Goal: Transaction & Acquisition: Purchase product/service

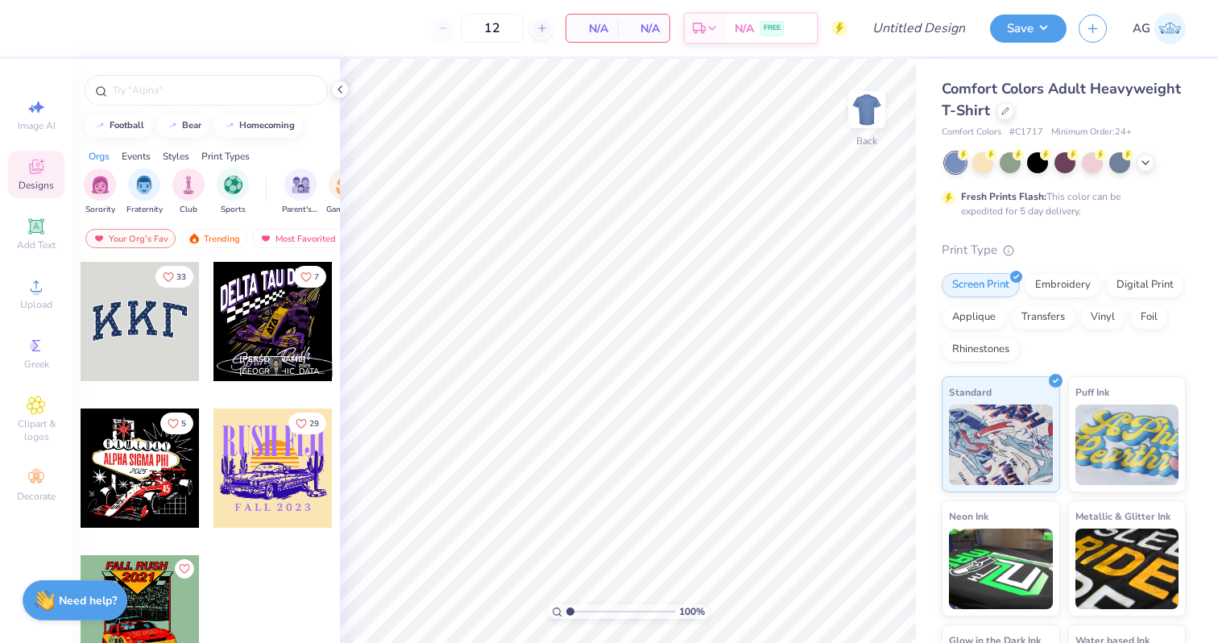
click at [1004, 120] on div "Comfort Colors Adult Heavyweight T-Shirt" at bounding box center [1064, 100] width 244 height 44
click at [1004, 115] on div at bounding box center [1006, 110] width 18 height 18
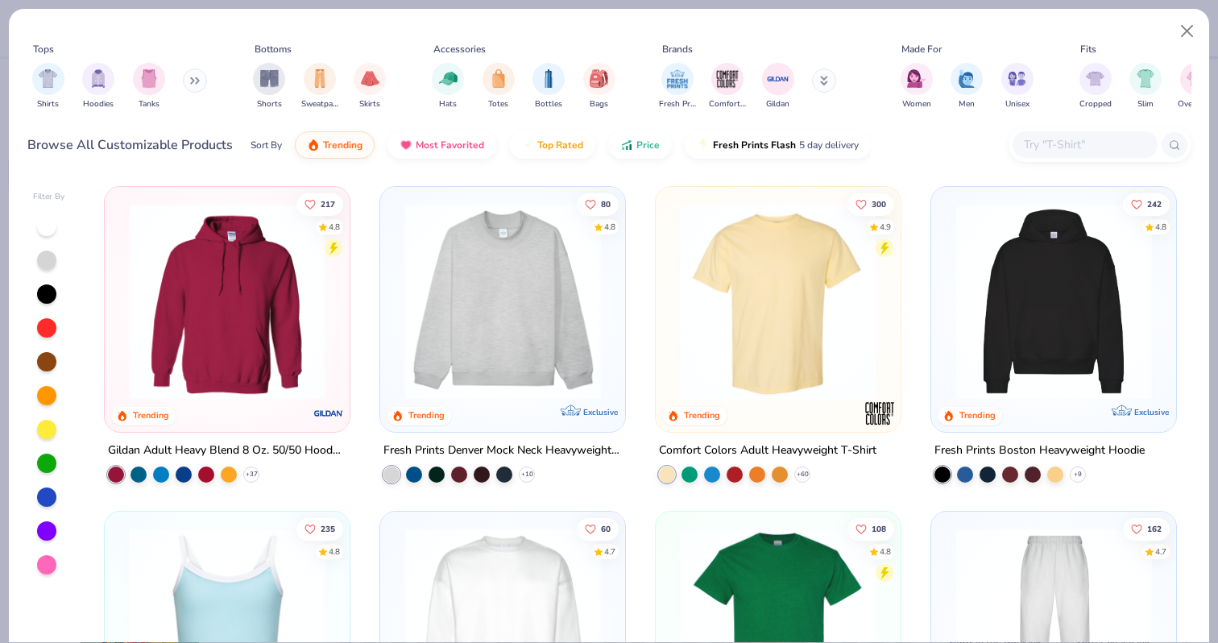
click at [1067, 157] on div at bounding box center [1085, 144] width 145 height 27
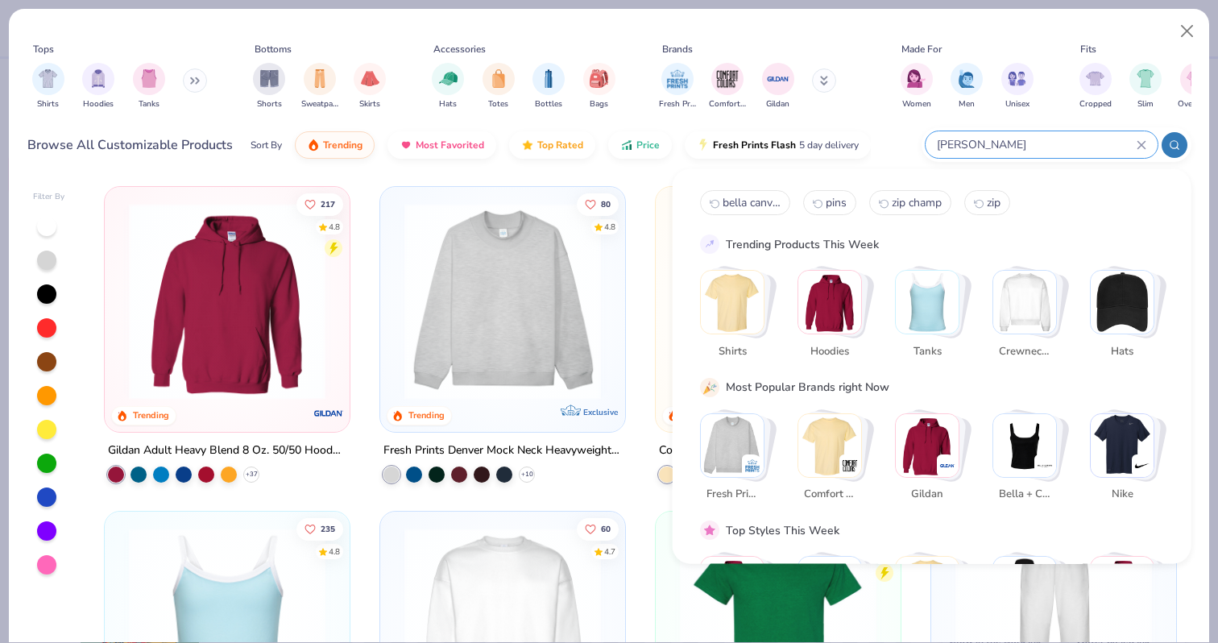
type input "[PERSON_NAME]"
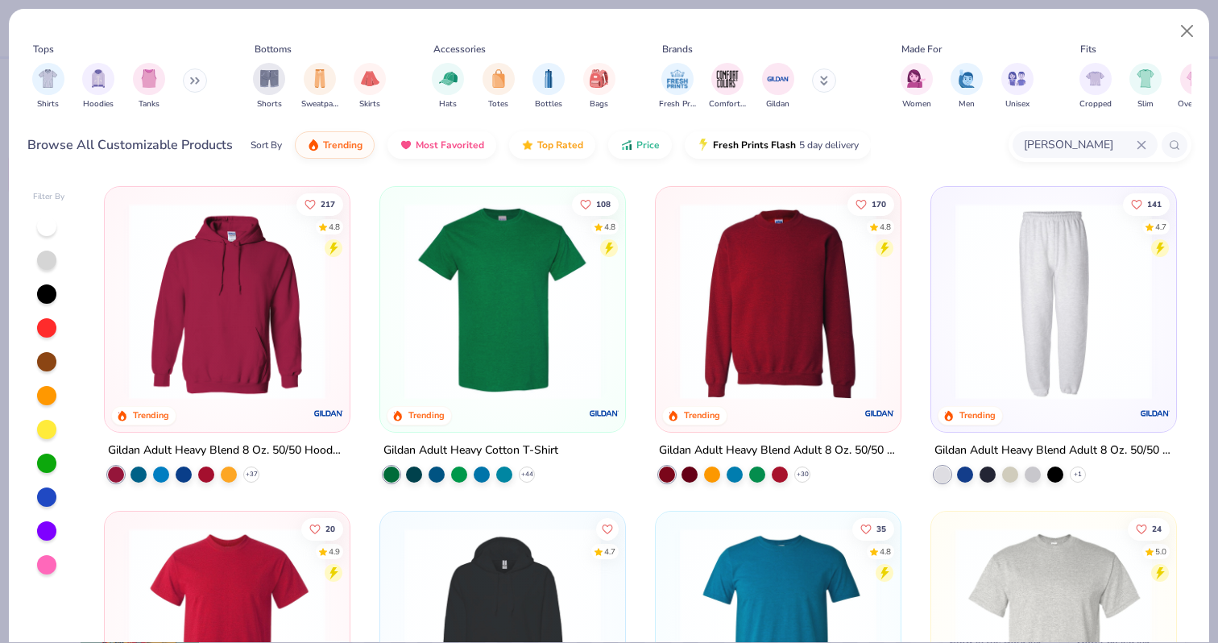
click at [557, 294] on img at bounding box center [502, 301] width 213 height 197
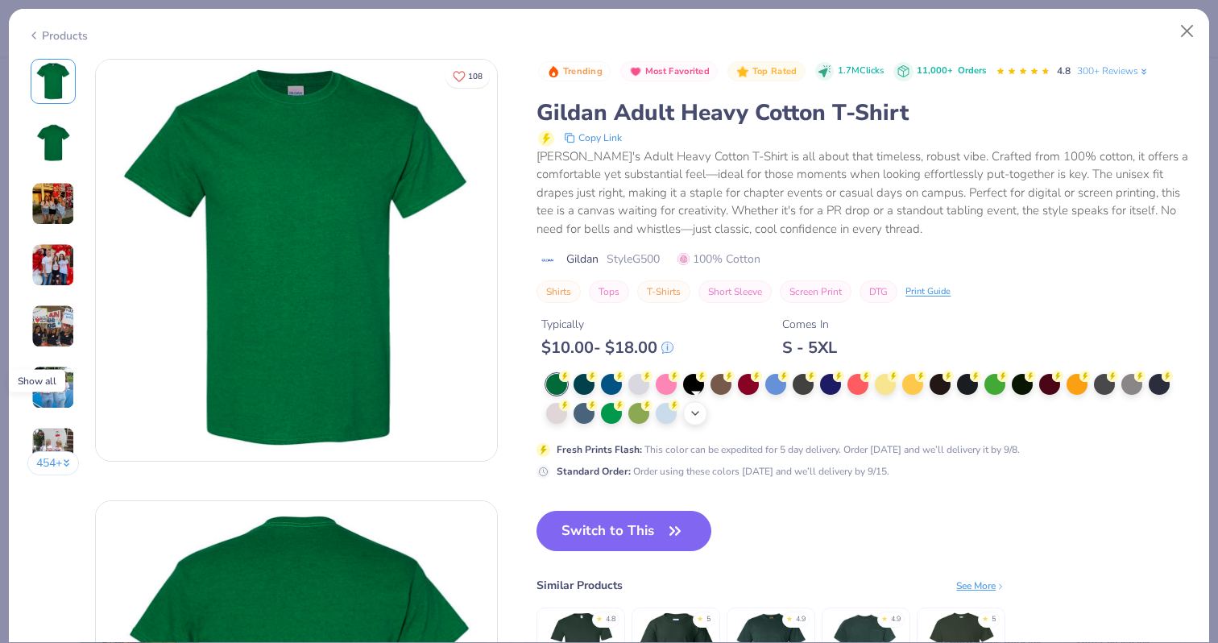
click at [692, 415] on icon at bounding box center [695, 413] width 13 height 13
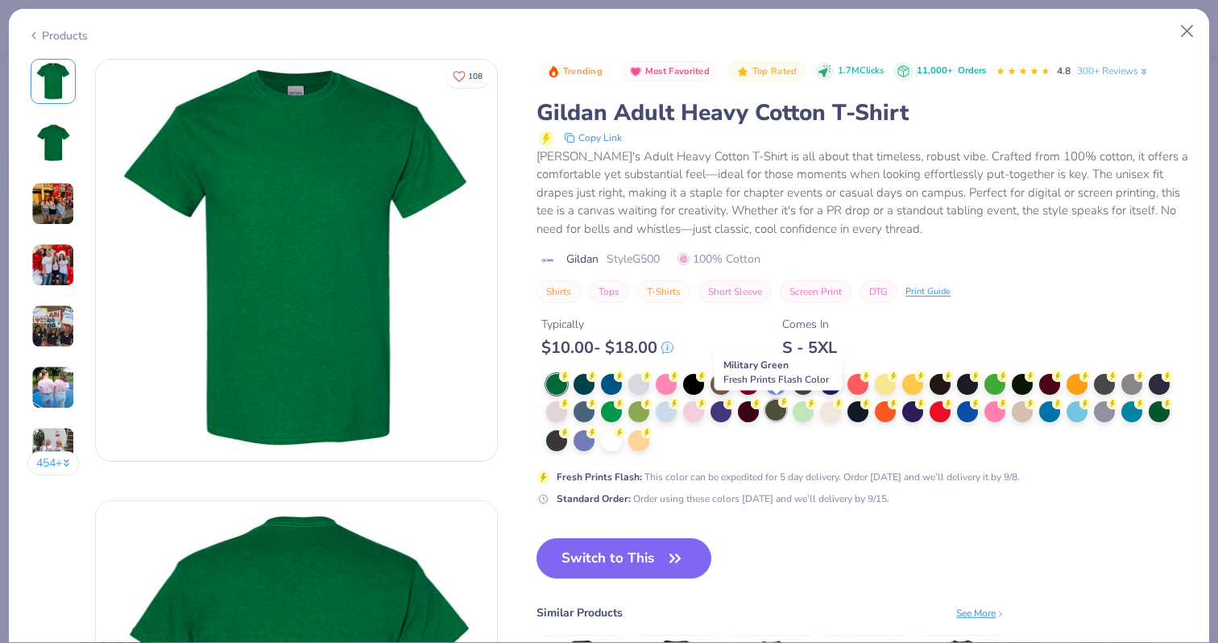
click at [777, 414] on div at bounding box center [775, 410] width 21 height 21
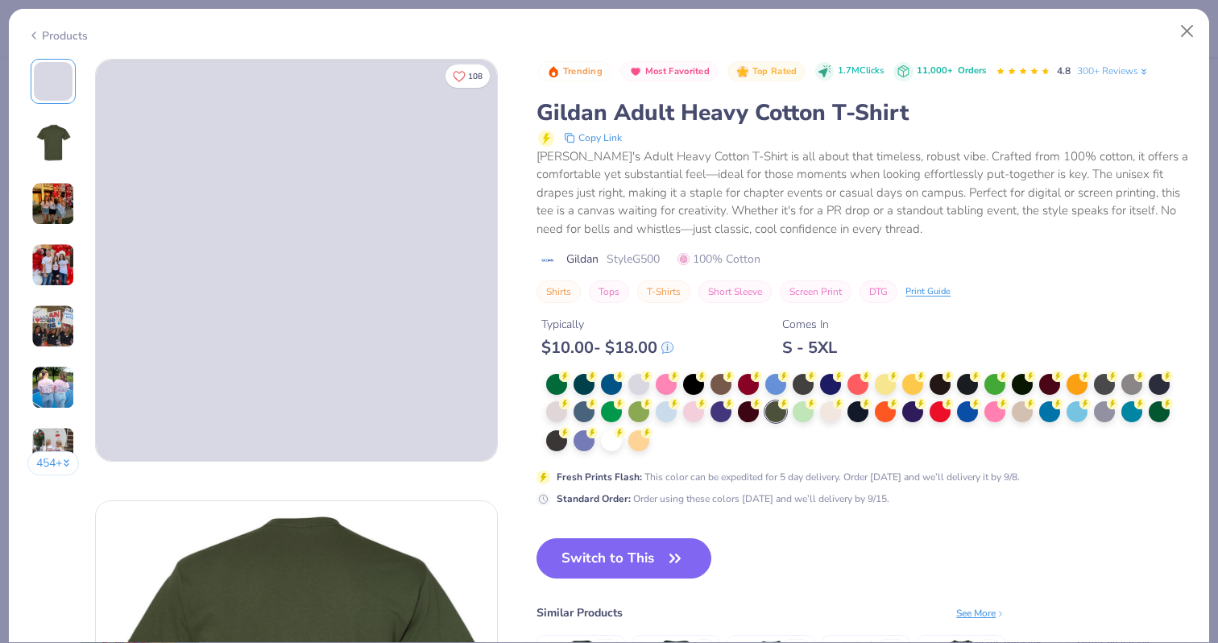
click at [658, 557] on button "Switch to This" at bounding box center [624, 558] width 175 height 40
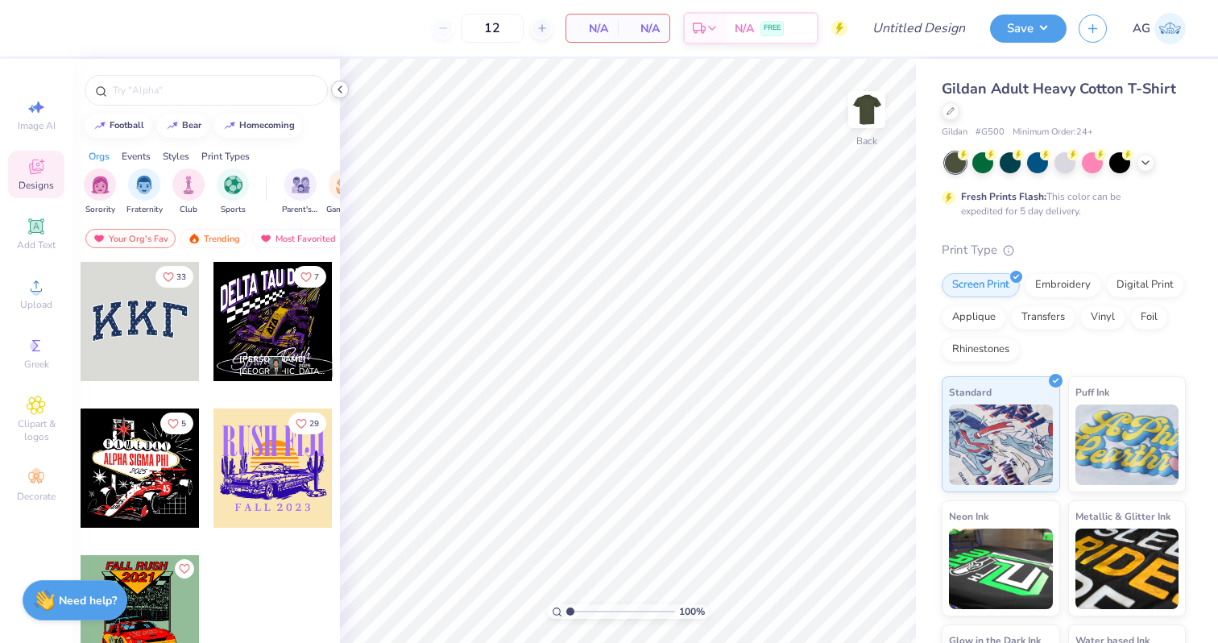
click at [343, 95] on icon at bounding box center [340, 89] width 13 height 13
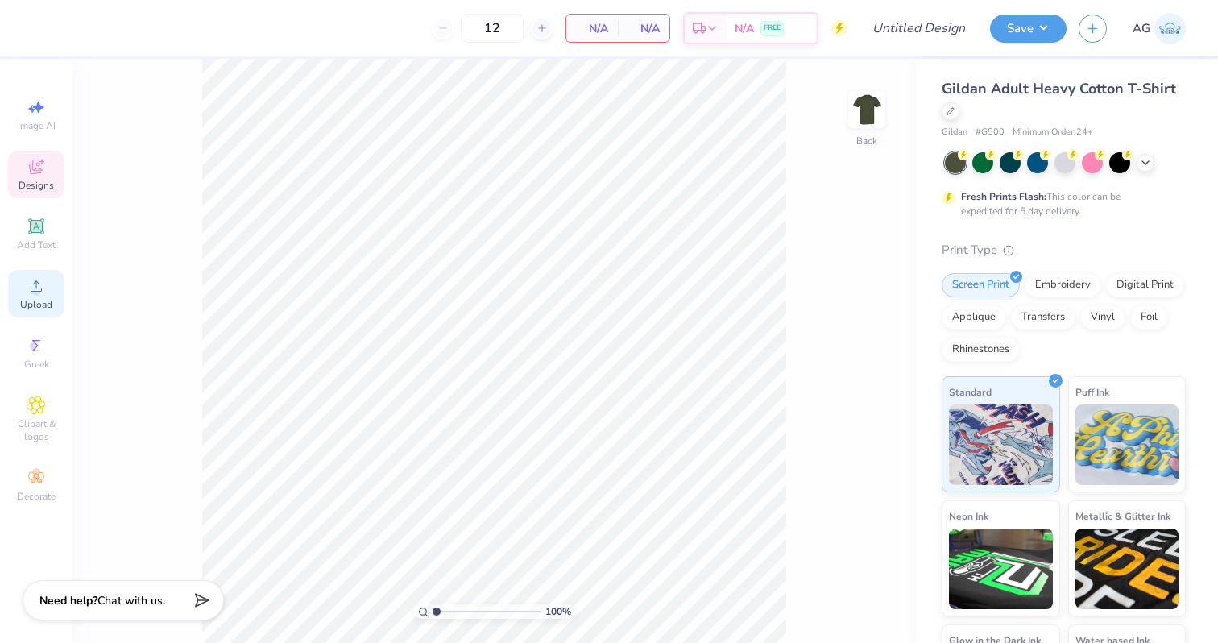
click at [37, 299] on span "Upload" at bounding box center [36, 304] width 32 height 13
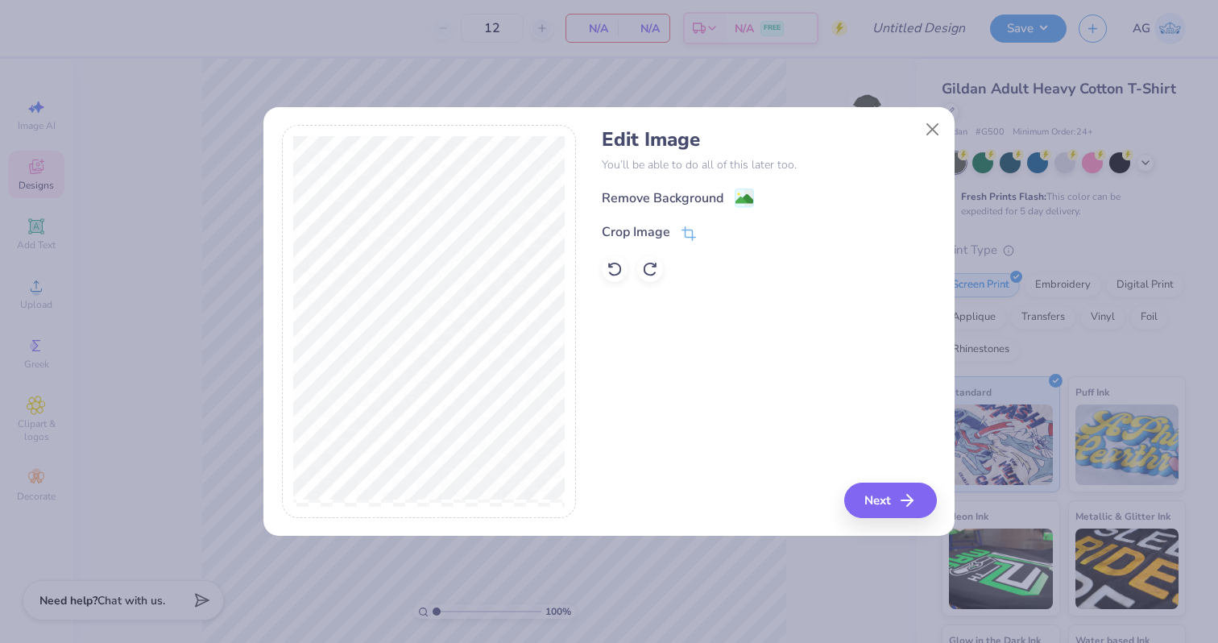
click at [719, 209] on div "Remove Background Crop Image" at bounding box center [769, 235] width 334 height 94
click at [716, 197] on div "Remove Background" at bounding box center [663, 199] width 122 height 19
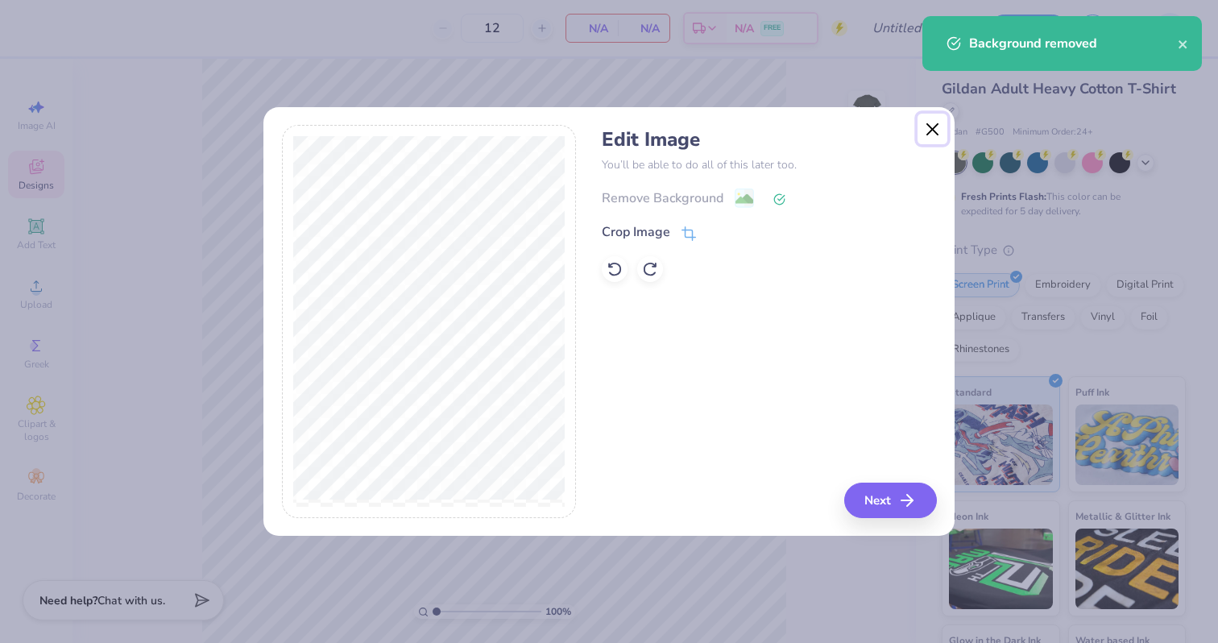
click at [927, 133] on button "Close" at bounding box center [933, 129] width 31 height 31
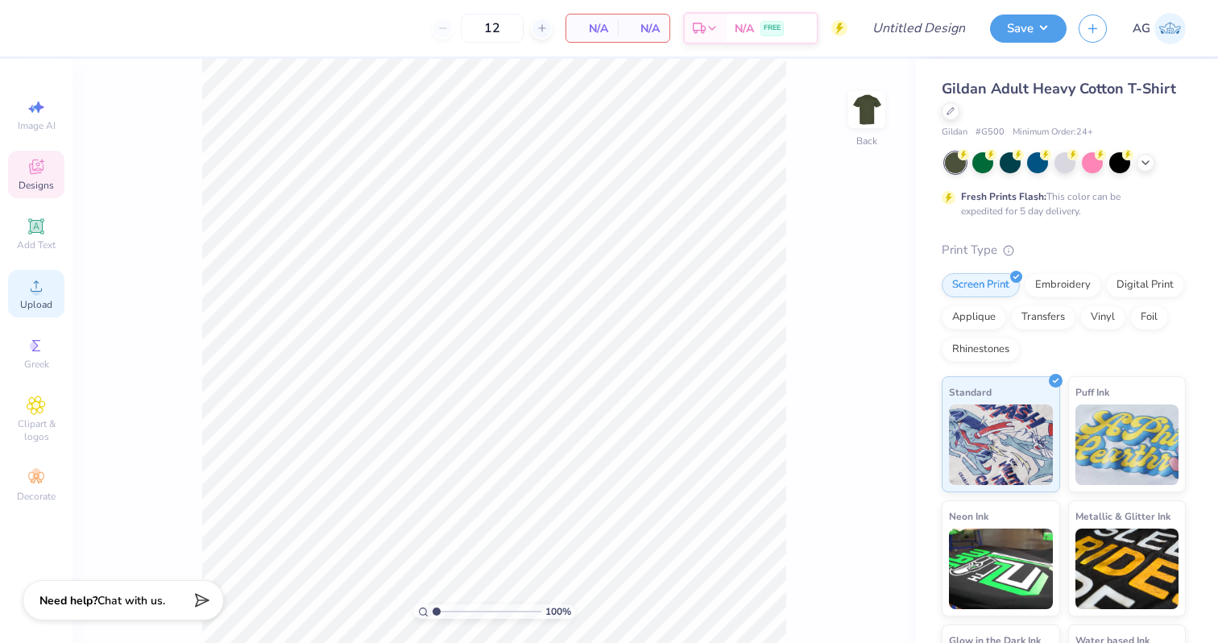
click at [38, 286] on icon at bounding box center [36, 285] width 19 height 19
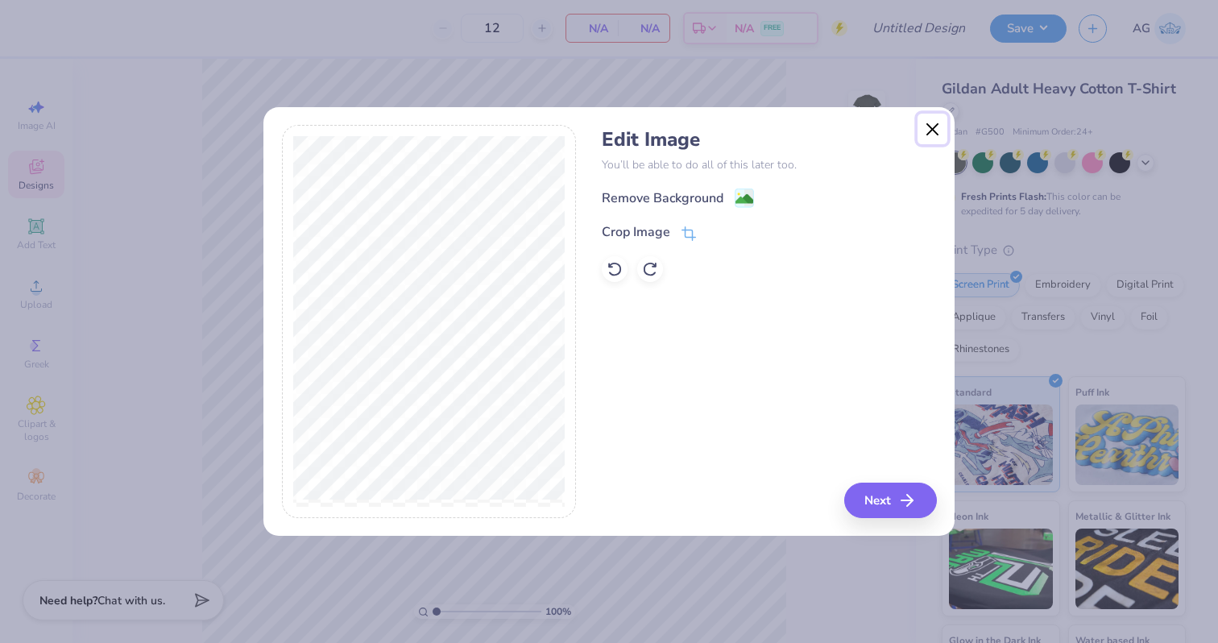
click at [933, 130] on button "Close" at bounding box center [933, 129] width 31 height 31
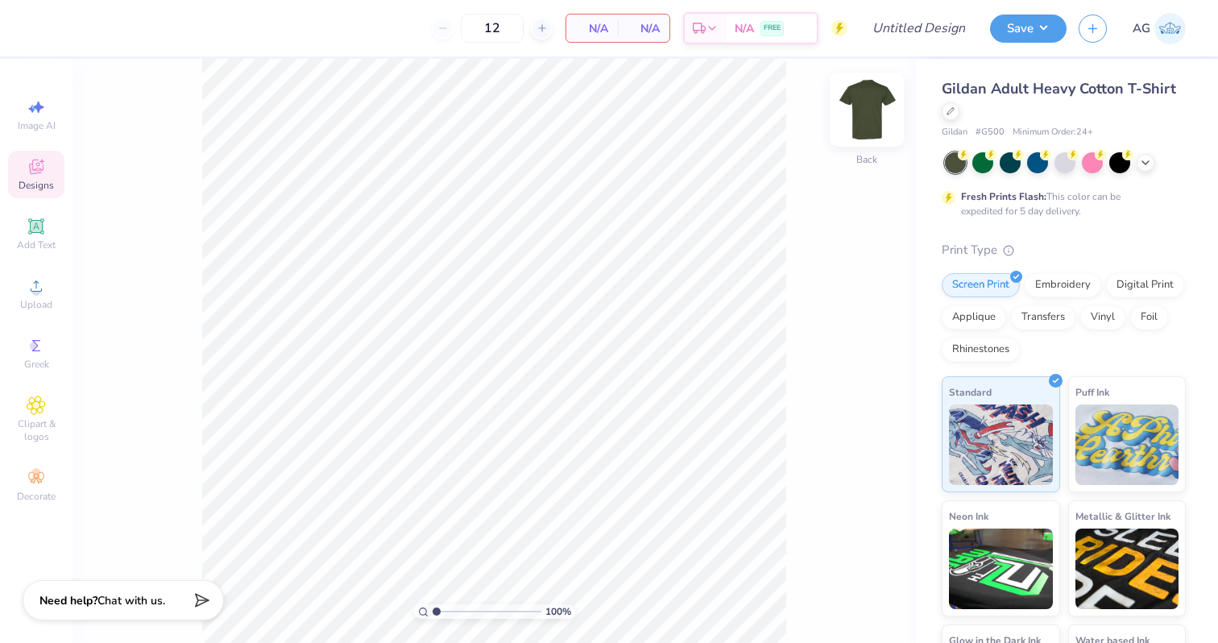
click at [852, 109] on img at bounding box center [867, 109] width 64 height 64
click at [55, 296] on div "Upload" at bounding box center [36, 294] width 56 height 48
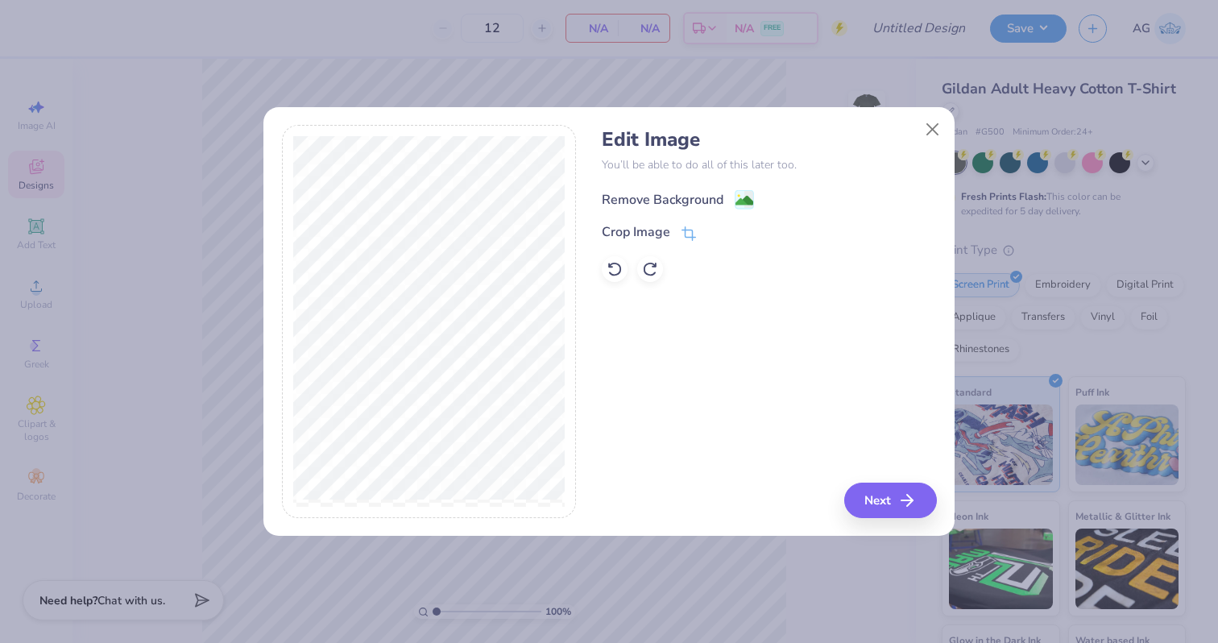
click at [686, 201] on div "Remove Background" at bounding box center [663, 199] width 122 height 19
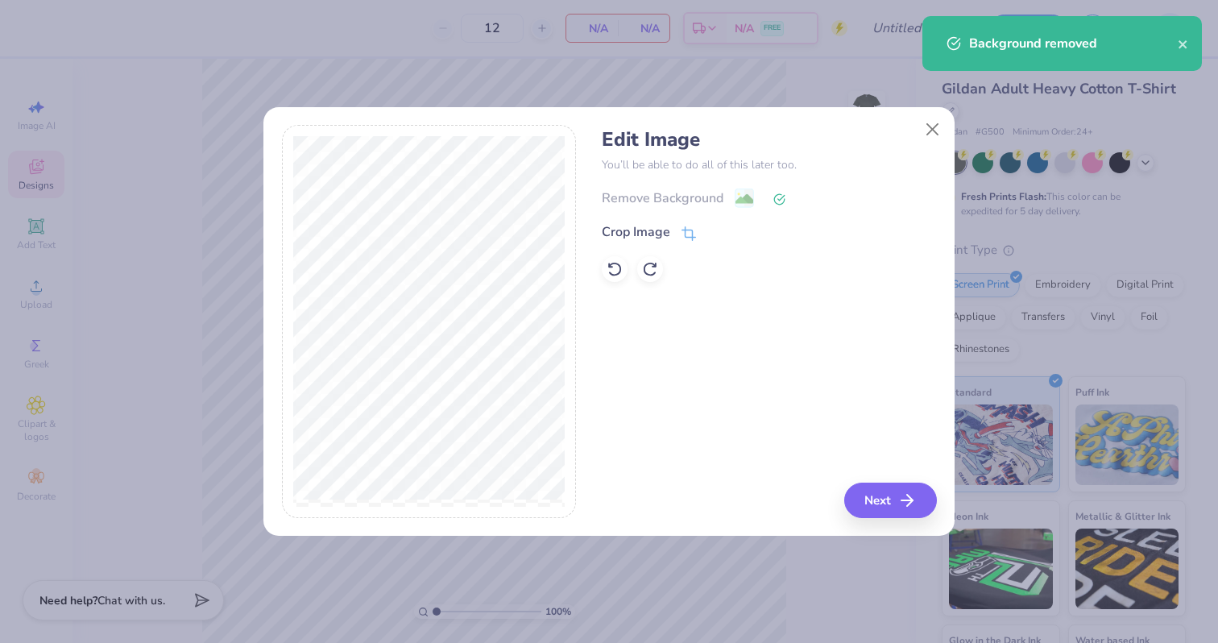
click at [881, 476] on div "Edit Image You’ll be able to do all of this later too. Remove Background Crop I…" at bounding box center [769, 321] width 334 height 393
click at [881, 489] on button "Next" at bounding box center [893, 500] width 93 height 35
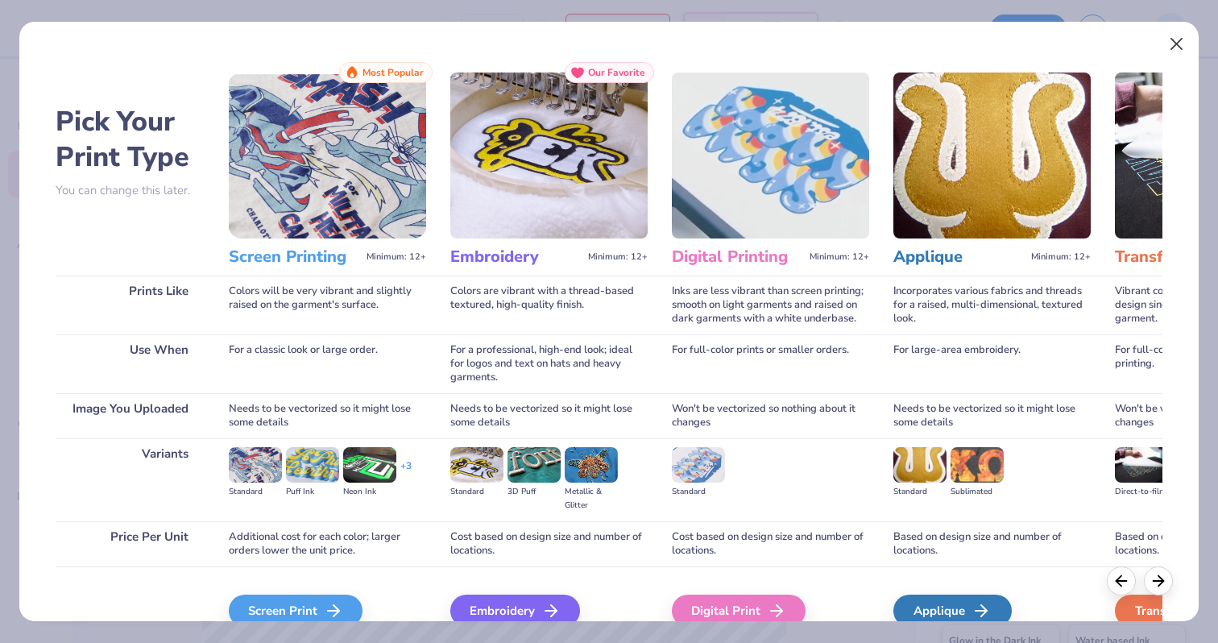
click at [1177, 44] on body "12 N/A Per Item N/A Total Est. Delivery N/A FREE Design Title Save AG Image AI …" at bounding box center [609, 321] width 1218 height 643
click at [1174, 45] on button "Close" at bounding box center [1177, 44] width 31 height 31
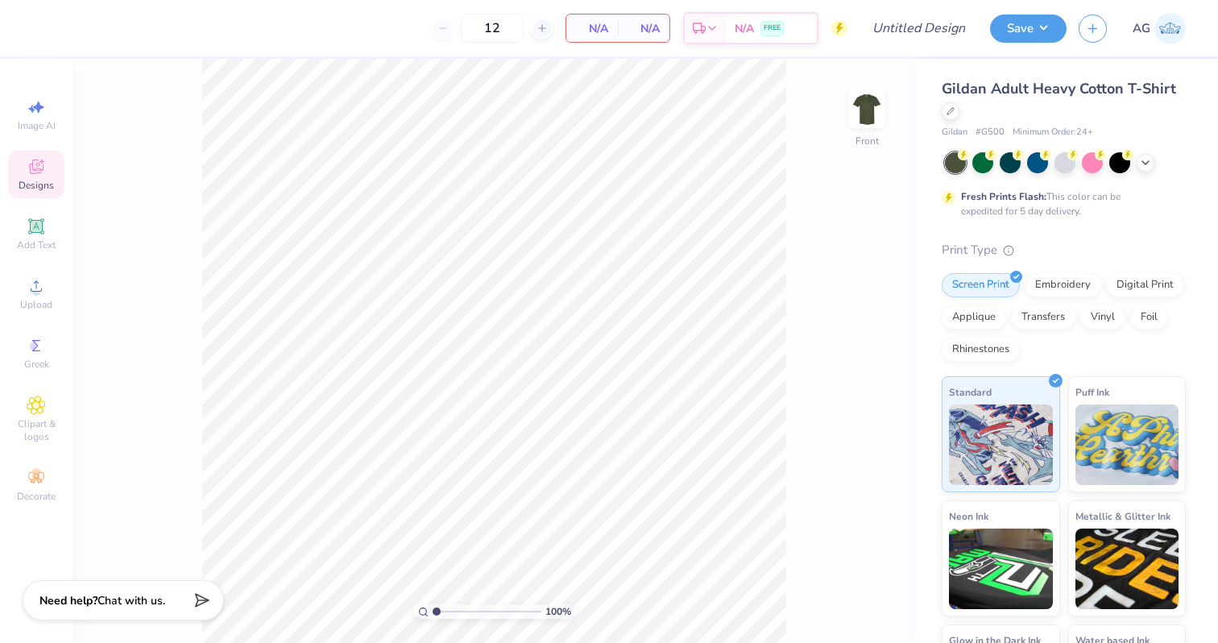
click at [1152, 21] on link "AG" at bounding box center [1159, 28] width 53 height 31
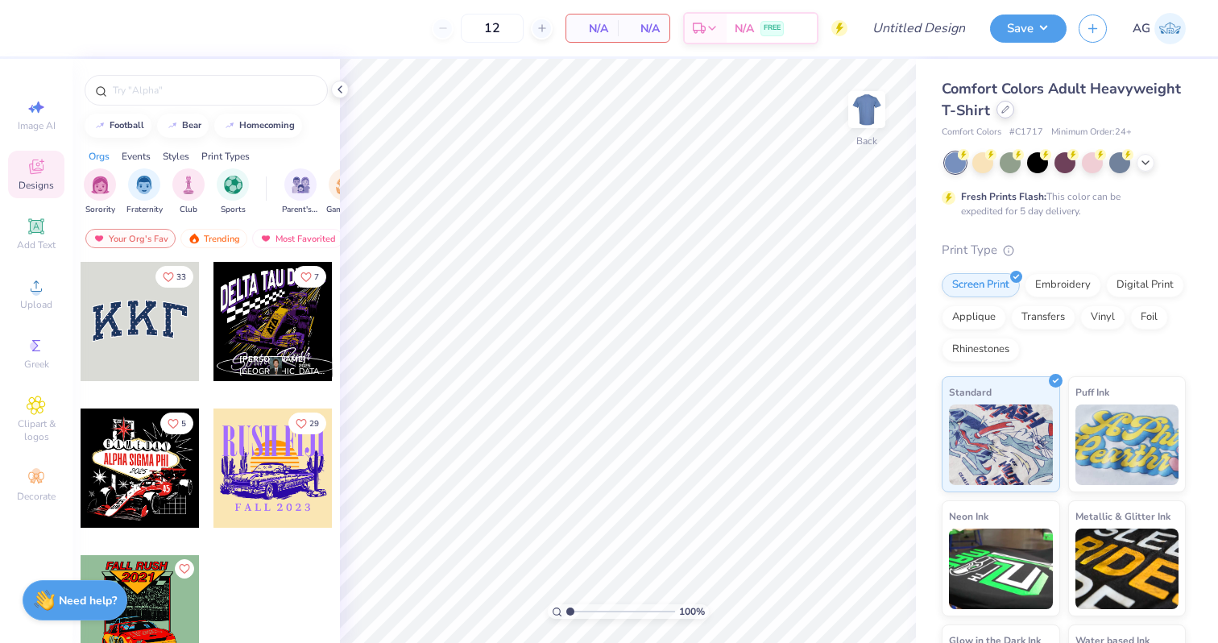
click at [999, 114] on div at bounding box center [1006, 110] width 18 height 18
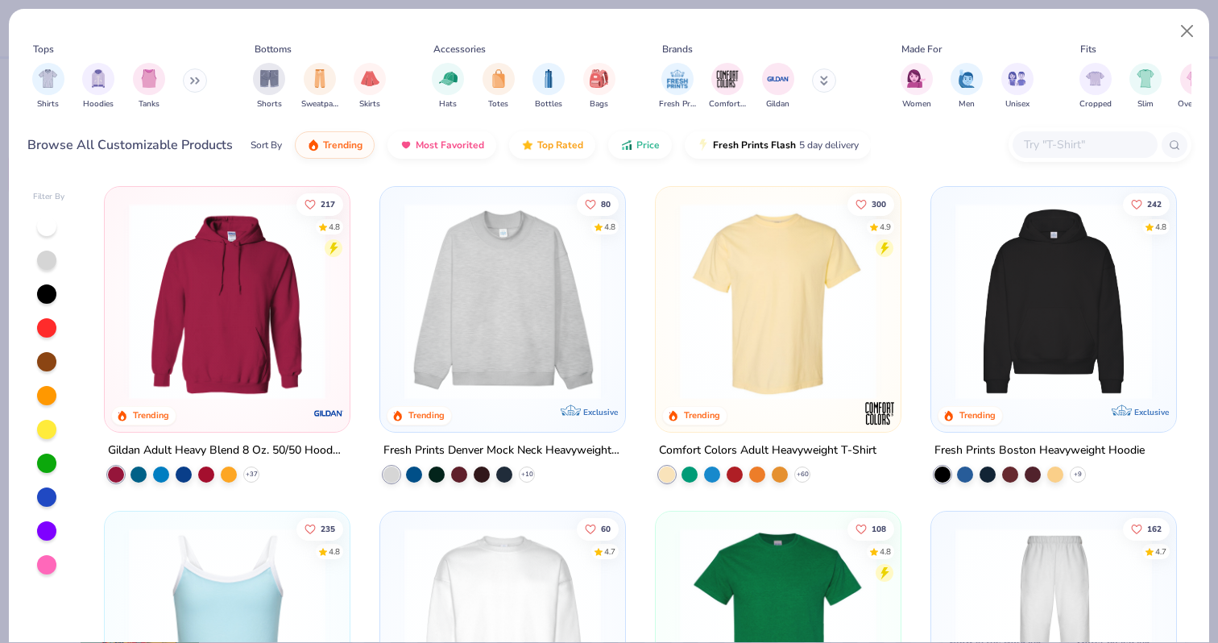
click at [1057, 151] on input "text" at bounding box center [1084, 144] width 124 height 19
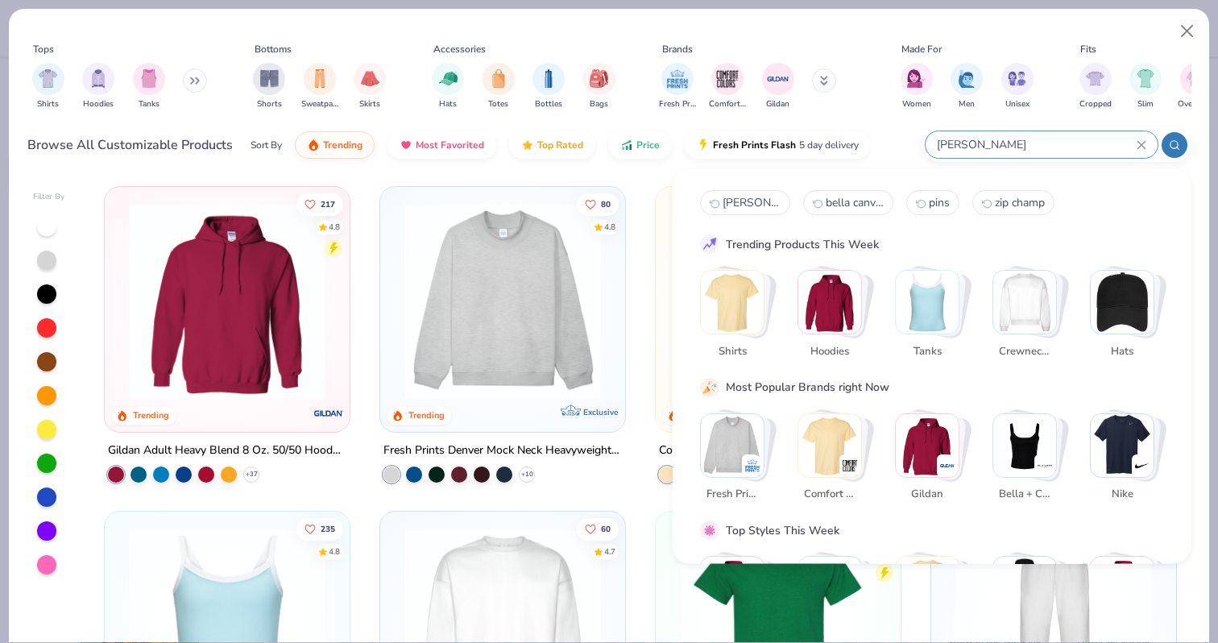
type input "[PERSON_NAME]"
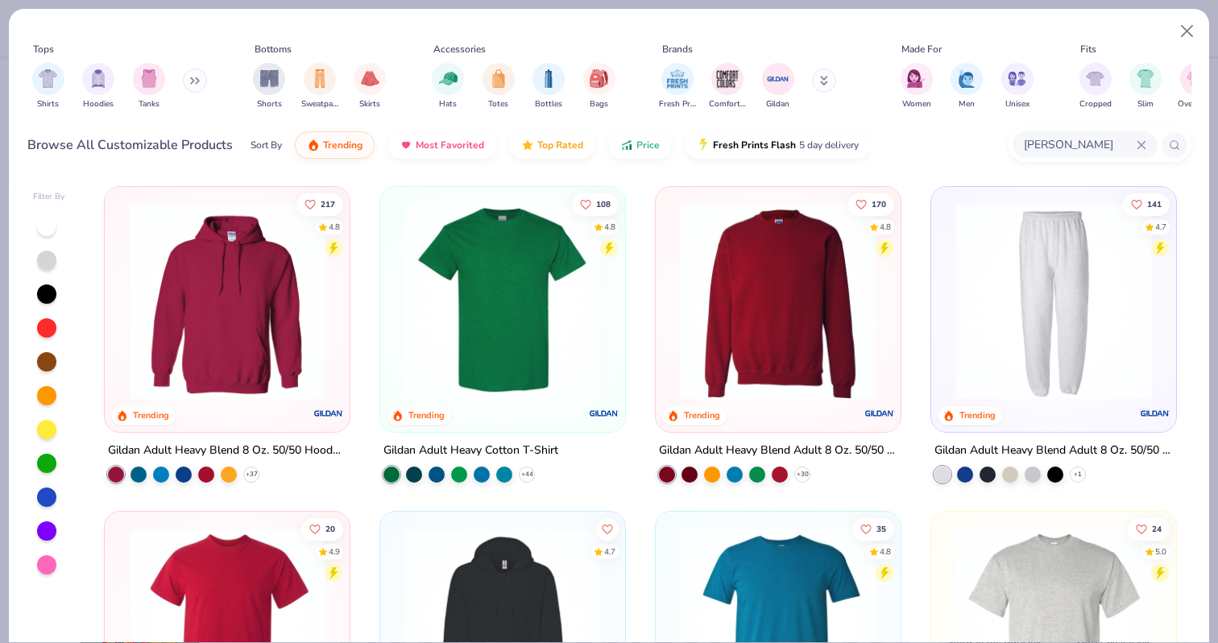
click at [302, 338] on img at bounding box center [227, 301] width 213 height 197
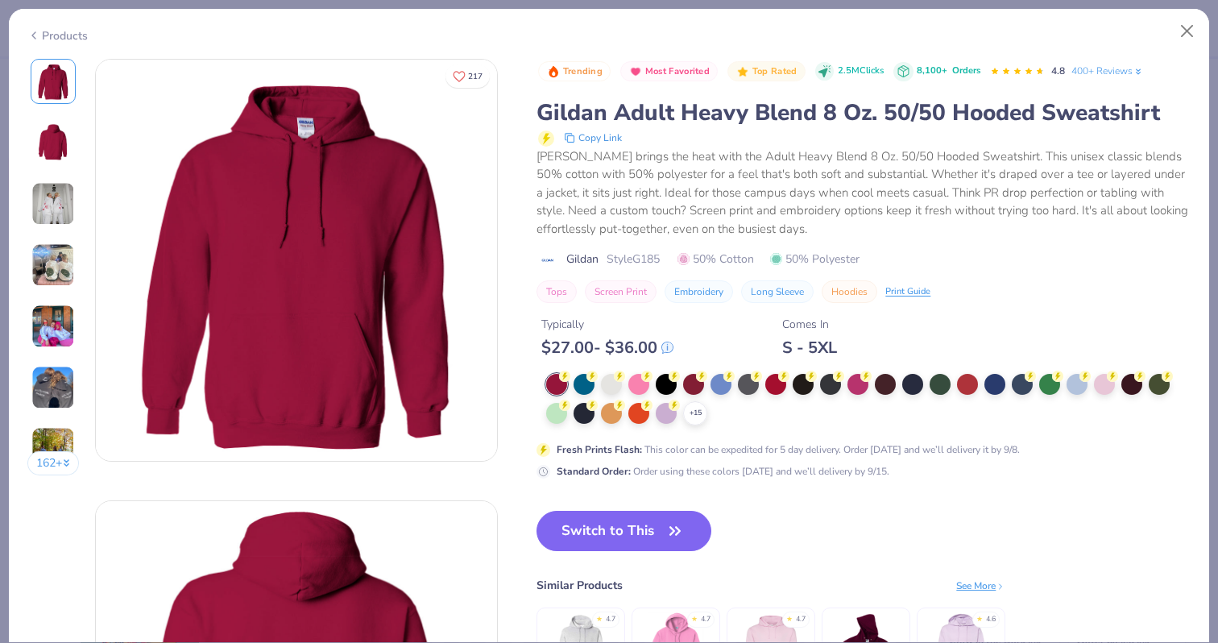
click at [617, 387] on div at bounding box center [611, 384] width 21 height 21
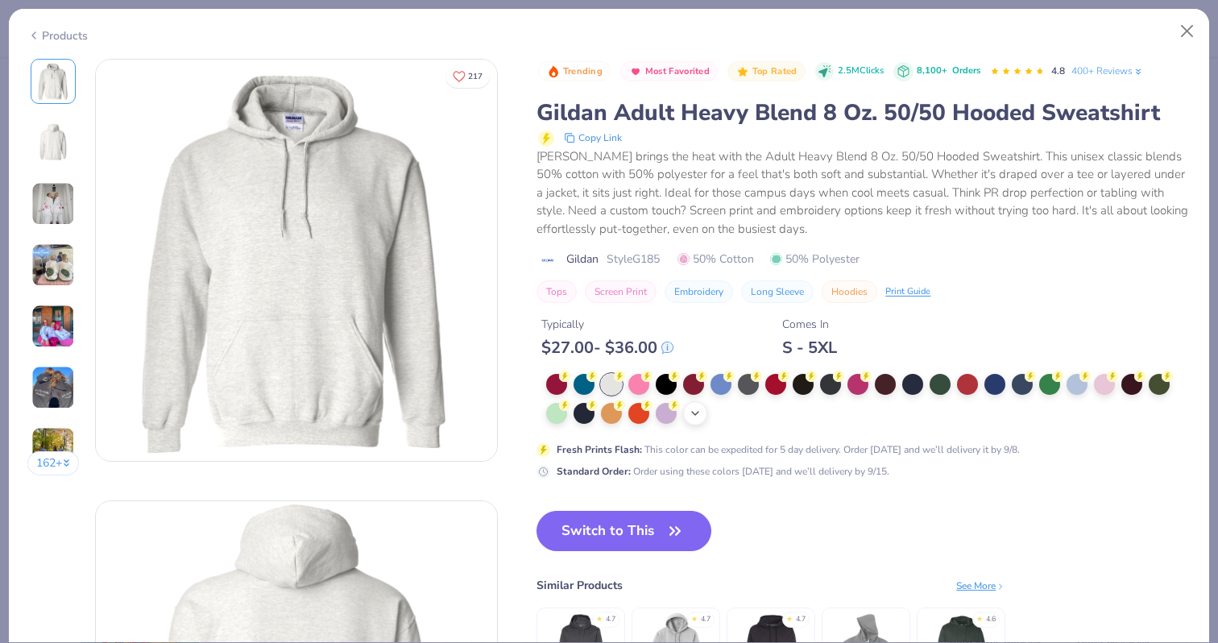
click at [696, 409] on icon at bounding box center [695, 413] width 13 height 13
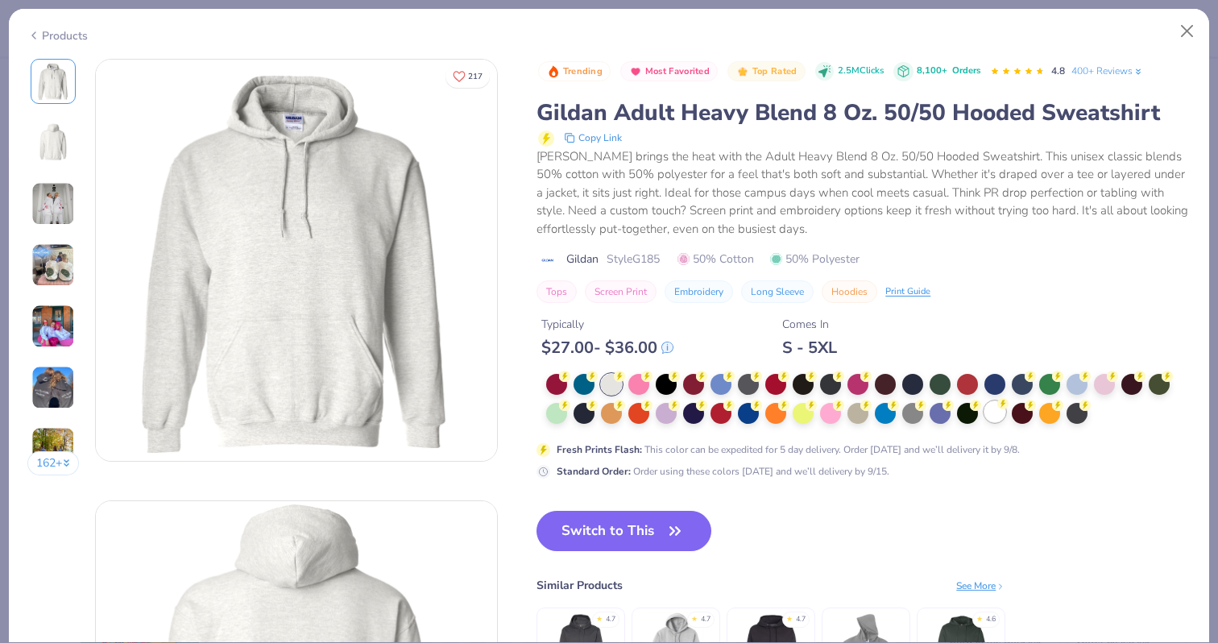
click at [997, 412] on div at bounding box center [994, 411] width 21 height 21
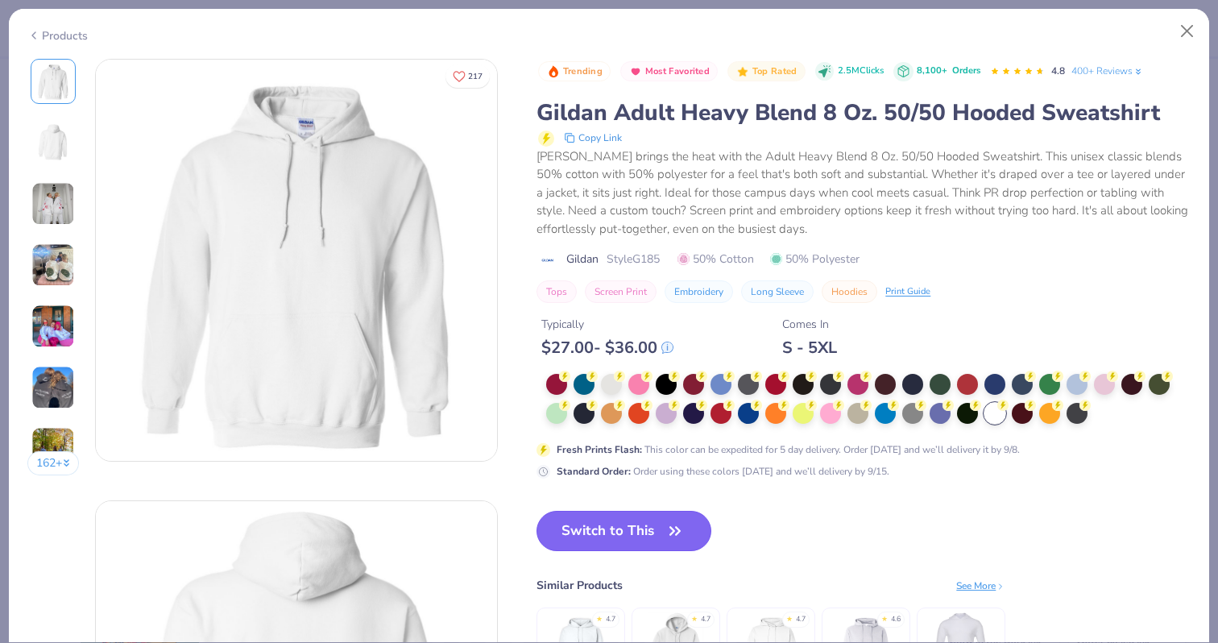
click at [632, 532] on button "Switch to This" at bounding box center [624, 531] width 175 height 40
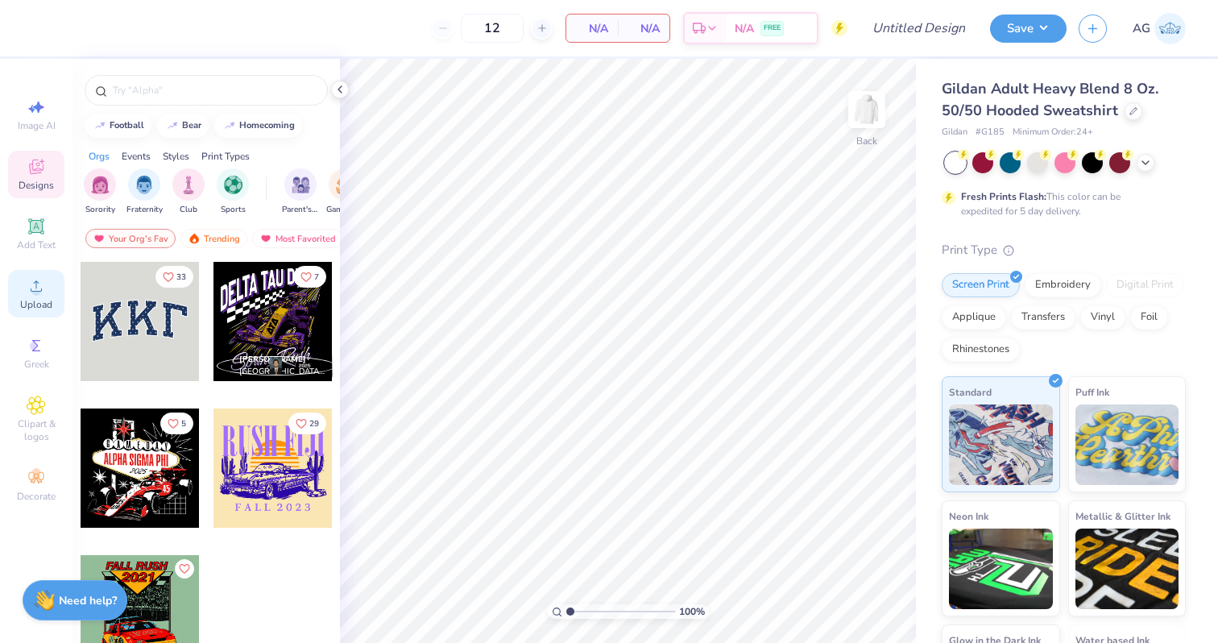
click at [44, 309] on span "Upload" at bounding box center [36, 304] width 32 height 13
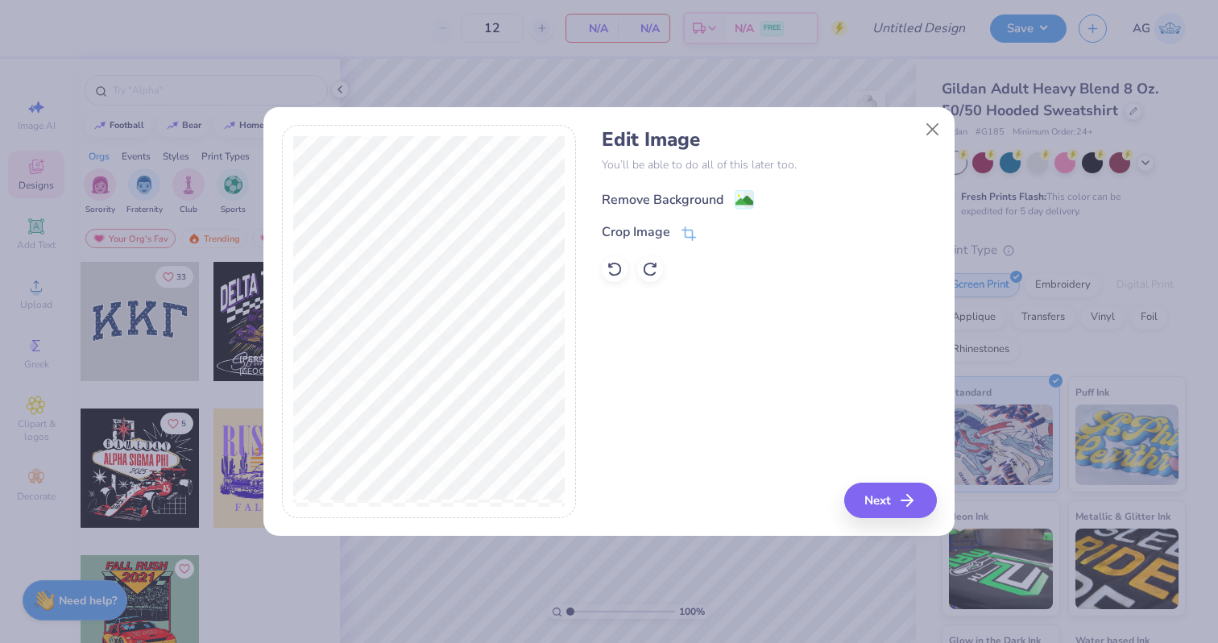
click at [725, 194] on div "Remove Background" at bounding box center [678, 199] width 152 height 20
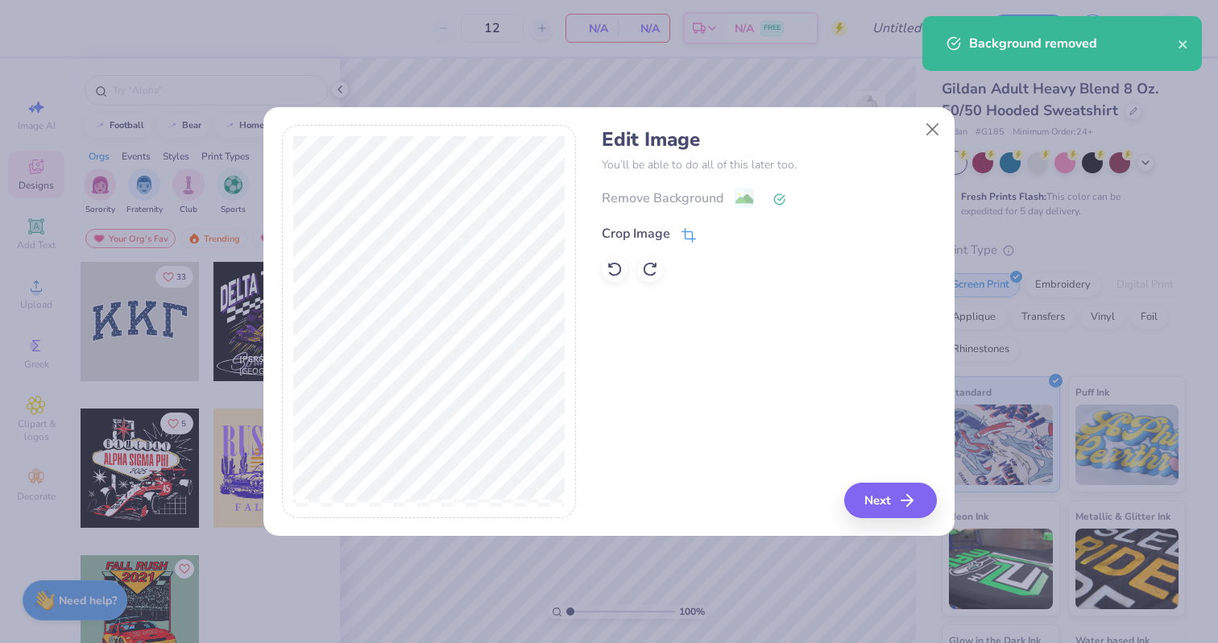
click at [659, 225] on div "Crop Image" at bounding box center [636, 233] width 68 height 19
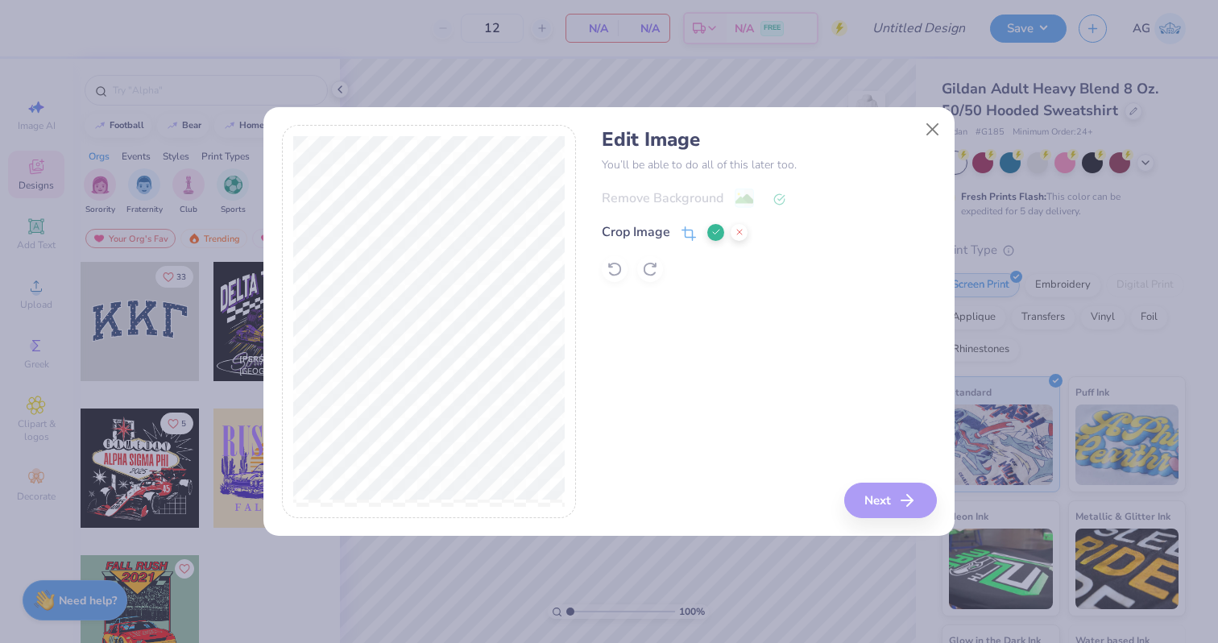
click at [711, 238] on button at bounding box center [715, 232] width 17 height 17
click at [745, 197] on div "Remove Background" at bounding box center [769, 198] width 334 height 20
click at [625, 267] on div at bounding box center [615, 269] width 26 height 26
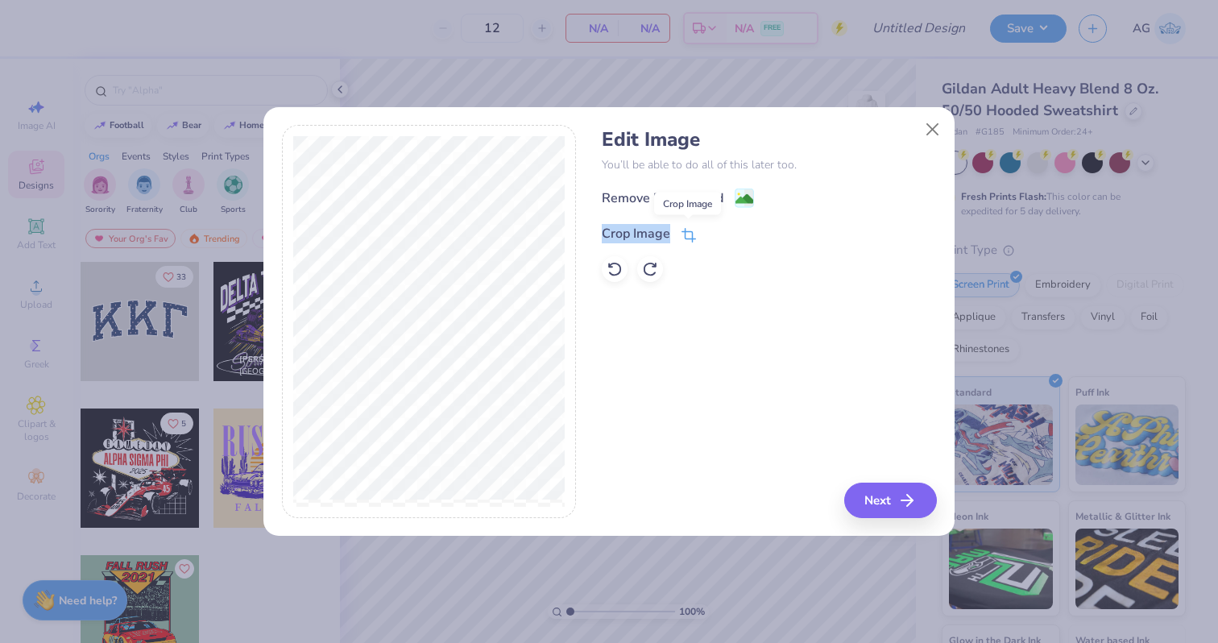
click at [690, 233] on icon at bounding box center [689, 235] width 15 height 15
click at [756, 200] on div "Remove Background Crop Image" at bounding box center [769, 235] width 334 height 94
click at [711, 227] on icon at bounding box center [716, 232] width 10 height 10
click at [735, 205] on icon at bounding box center [744, 199] width 19 height 19
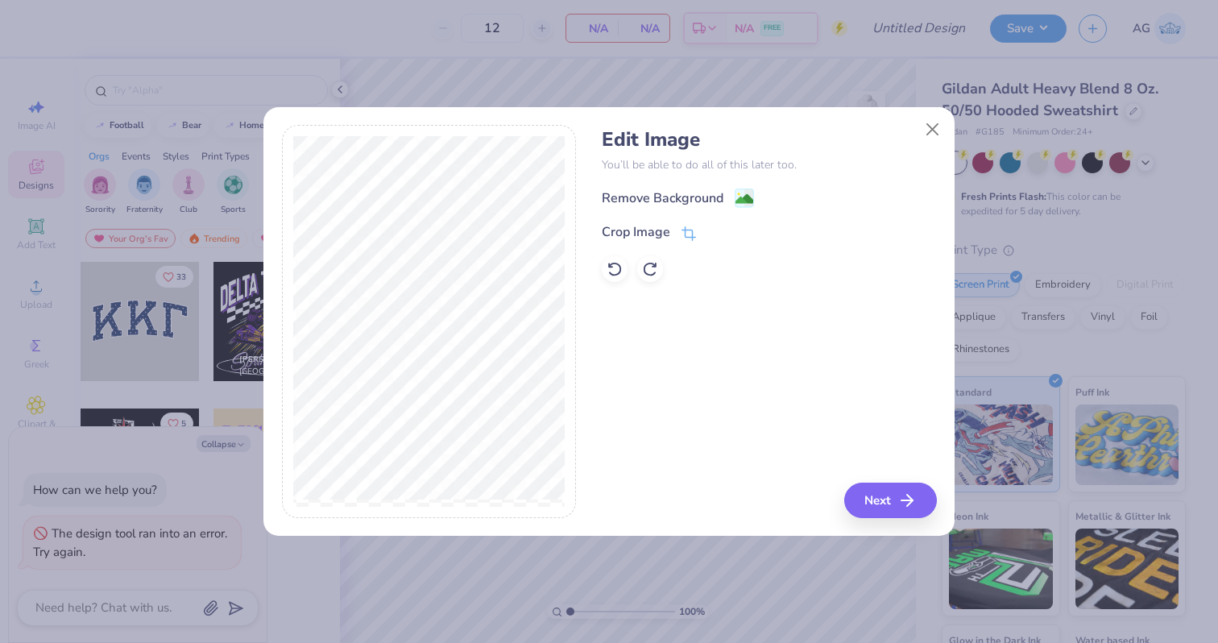
click at [739, 209] on div "Remove Background Crop Image" at bounding box center [769, 235] width 334 height 94
click at [741, 202] on image at bounding box center [745, 201] width 18 height 18
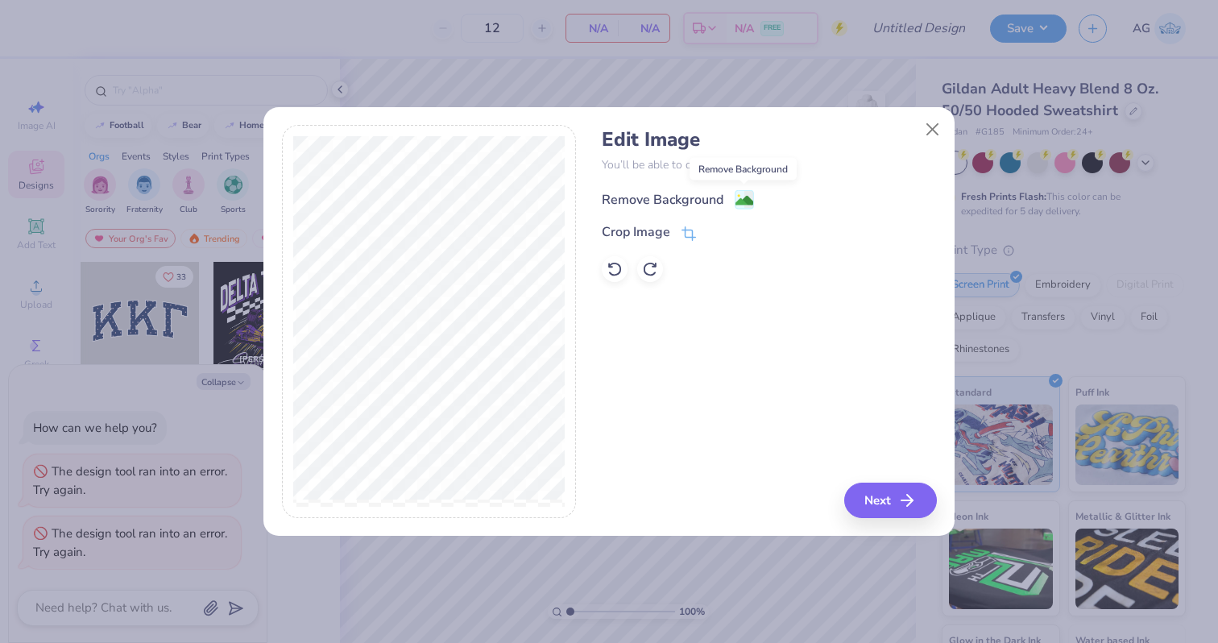
click at [741, 202] on image at bounding box center [745, 201] width 18 height 18
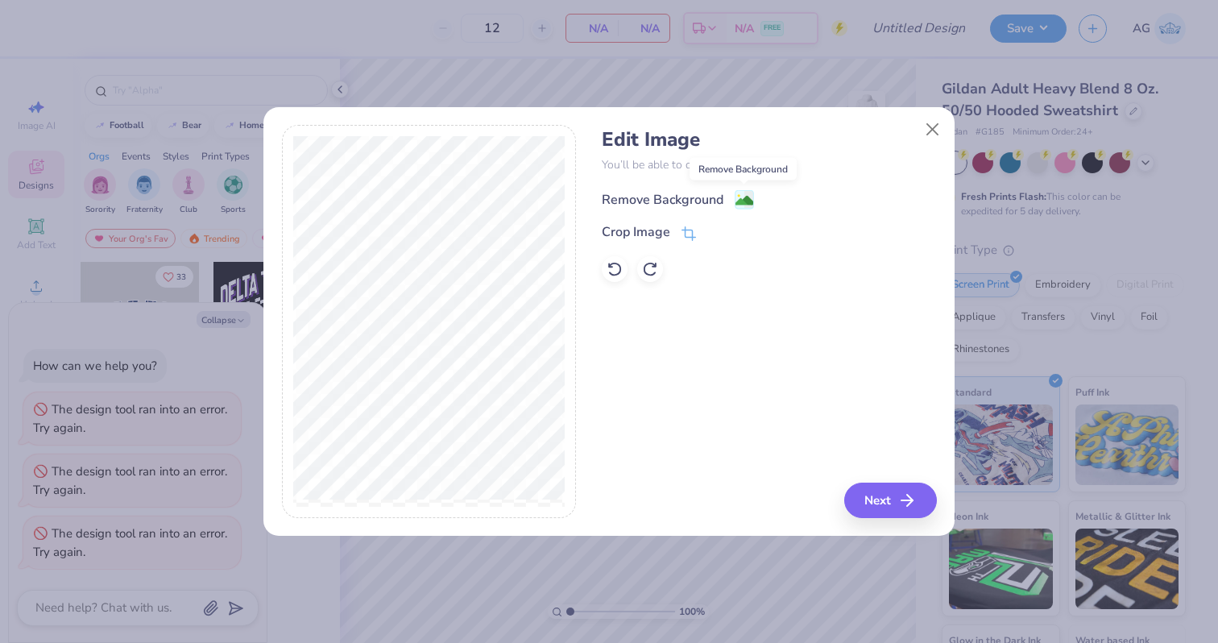
click at [741, 202] on image at bounding box center [745, 201] width 18 height 18
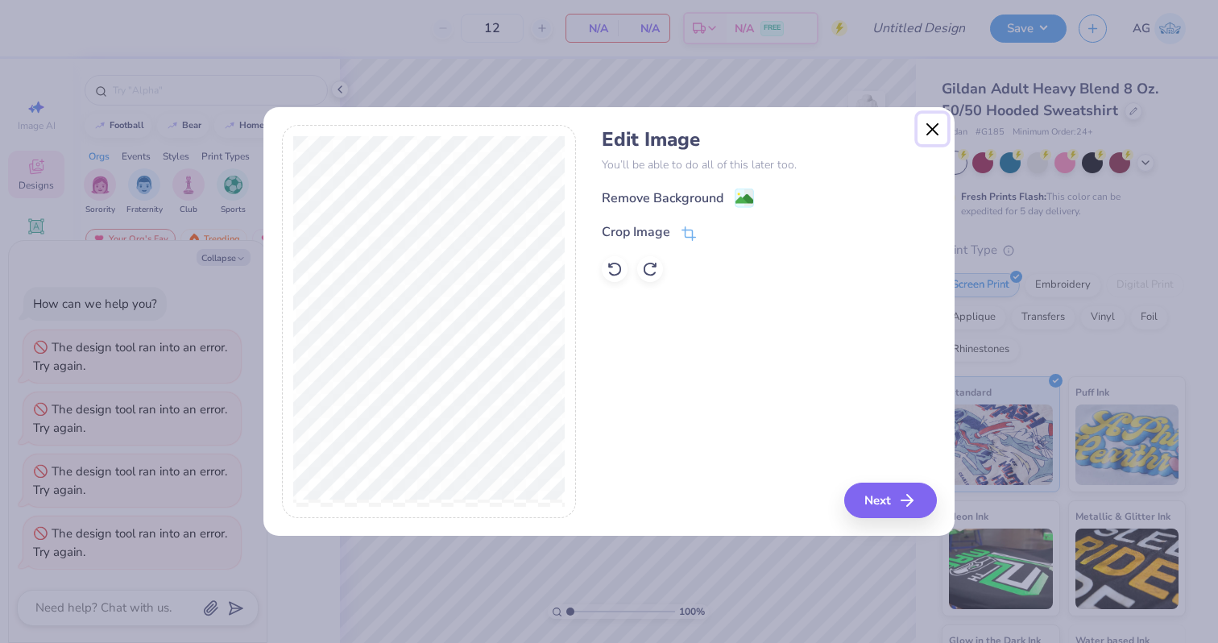
click at [939, 130] on button "Close" at bounding box center [933, 129] width 31 height 31
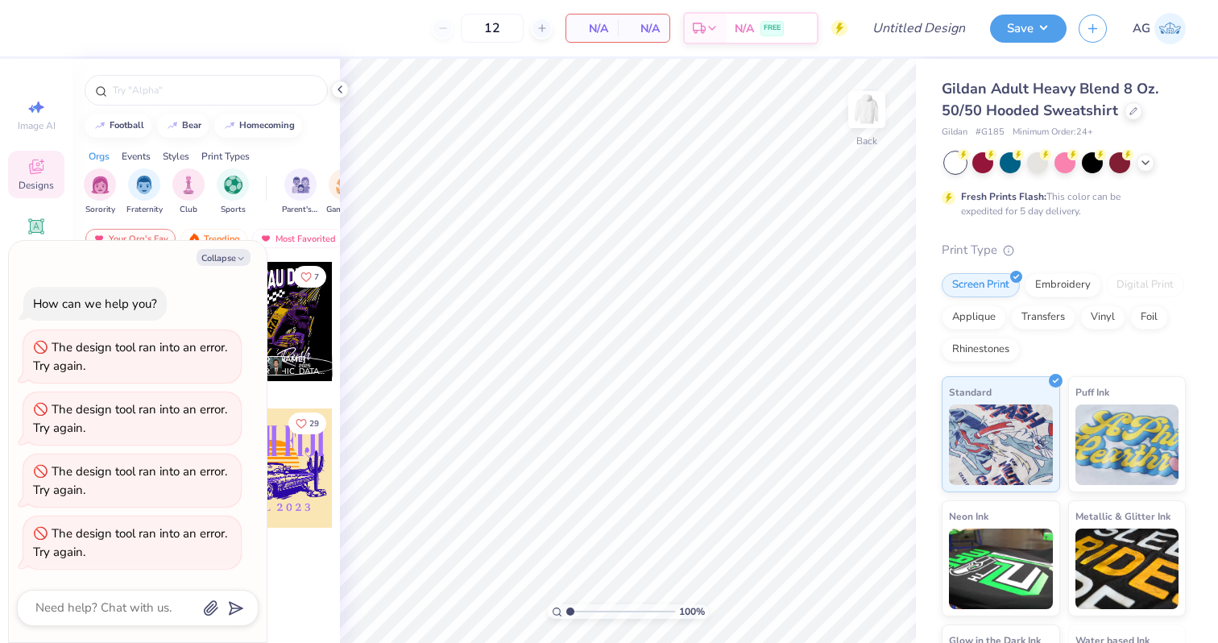
click at [1167, 25] on img at bounding box center [1169, 28] width 31 height 31
drag, startPoint x: 1003, startPoint y: 130, endPoint x: 982, endPoint y: 130, distance: 20.9
click at [982, 130] on div "Gildan # G185 Minimum Order: 24 +" at bounding box center [1064, 133] width 244 height 14
copy span "G185"
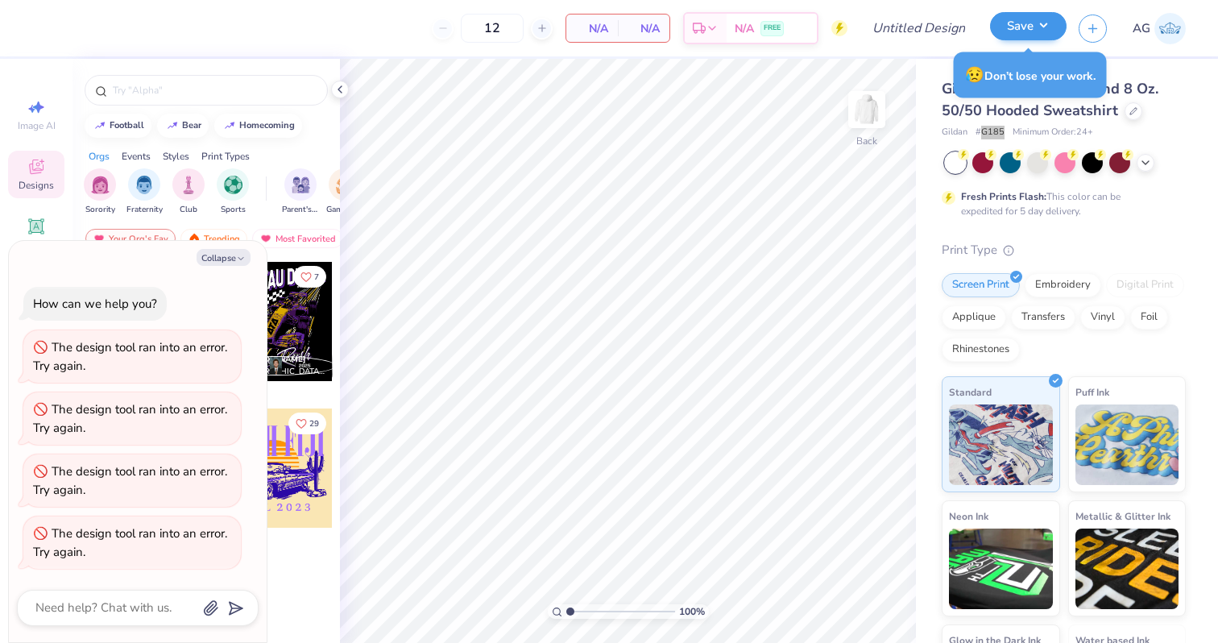
type textarea "x"
